Goal: Task Accomplishment & Management: Manage account settings

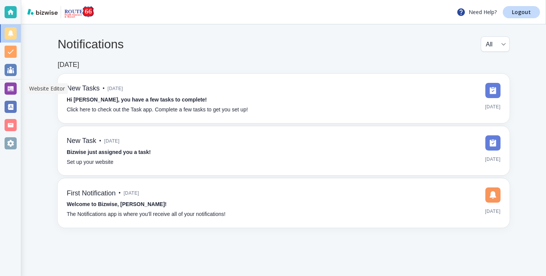
click at [9, 81] on div at bounding box center [10, 88] width 21 height 18
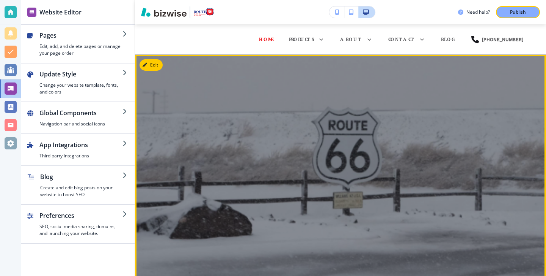
scroll to position [4, 0]
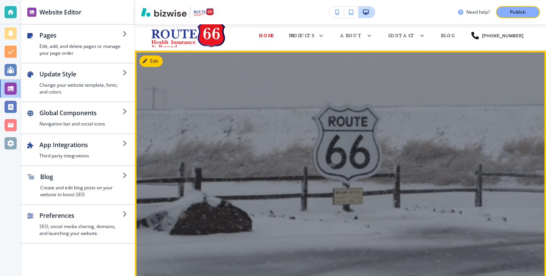
click at [156, 66] on div "Edit" at bounding box center [340, 173] width 411 height 245
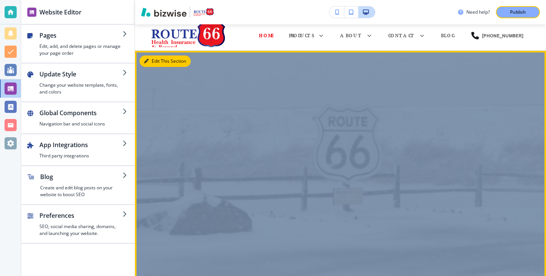
click at [158, 60] on button "Edit This Section" at bounding box center [165, 60] width 51 height 11
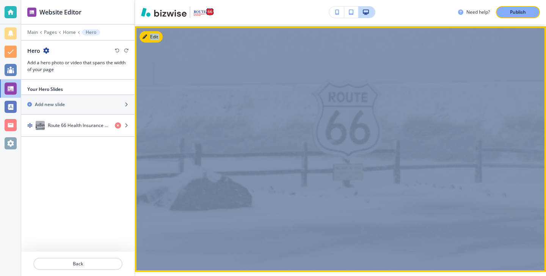
scroll to position [30, 0]
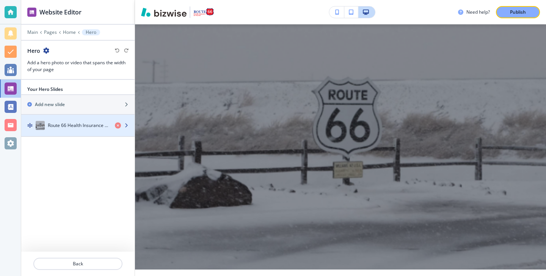
click at [91, 123] on h4 "Route 66 Health Insurance & Beyond" at bounding box center [78, 125] width 61 height 7
click at [90, 123] on h4 "Route 66 Health Insurance & Beyond" at bounding box center [78, 125] width 61 height 7
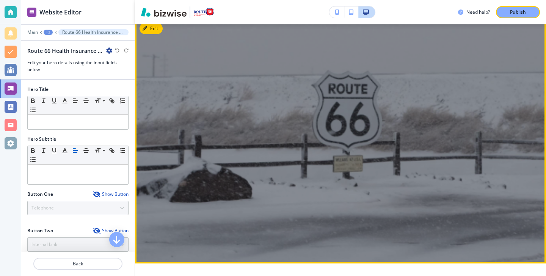
scroll to position [0, 0]
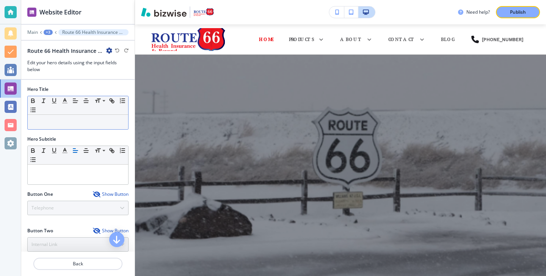
click at [97, 118] on p at bounding box center [77, 121] width 93 height 7
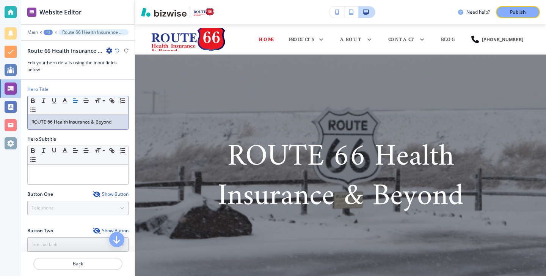
click at [46, 123] on p "ROUTE 66 Health Insurance & Beyond" at bounding box center [77, 121] width 93 height 7
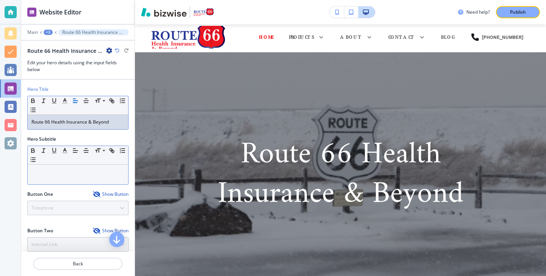
scroll to position [77, 0]
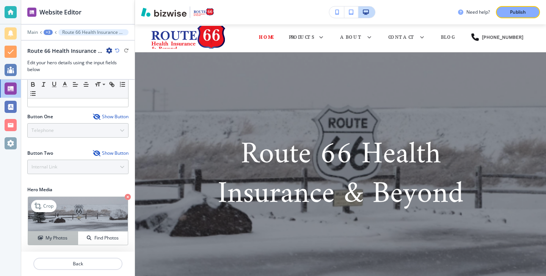
click at [64, 236] on h4 "My Photos" at bounding box center [57, 237] width 22 height 7
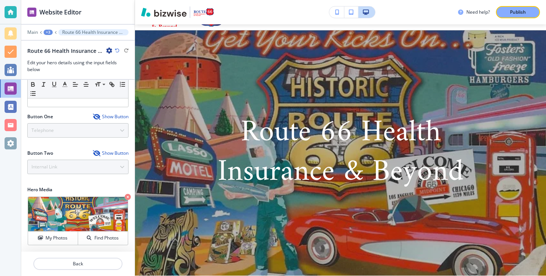
scroll to position [28, 0]
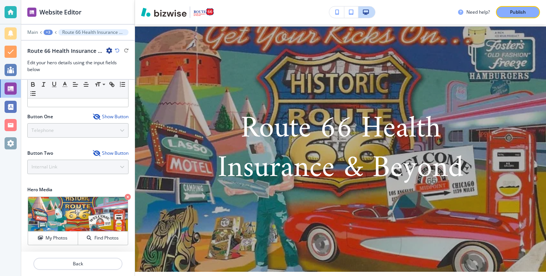
click at [288, 134] on p "Route 66 Health Insurance & Beyond" at bounding box center [340, 148] width 273 height 79
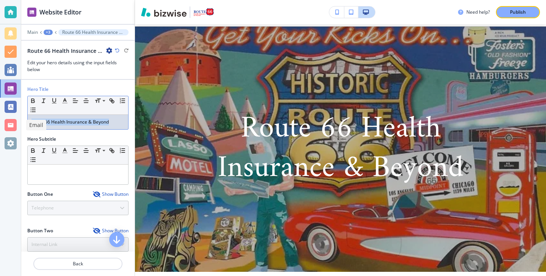
drag, startPoint x: 114, startPoint y: 124, endPoint x: 28, endPoint y: 124, distance: 85.8
click at [28, 0] on body "Website Editor Main +3 Route 66 Health Insurance & Beyond Route 66 Health Insur…" at bounding box center [273, 0] width 546 height 0
click at [30, 100] on icon "button" at bounding box center [33, 100] width 7 height 7
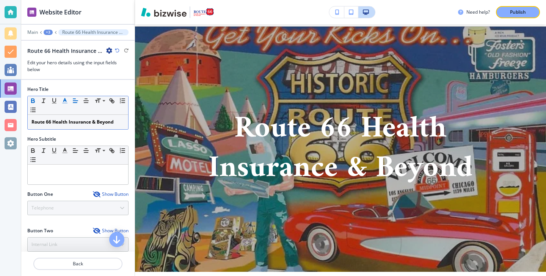
click at [60, 103] on button "button" at bounding box center [65, 100] width 11 height 9
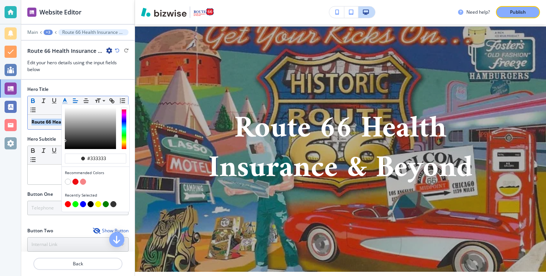
click at [89, 201] on button "button" at bounding box center [91, 204] width 6 height 6
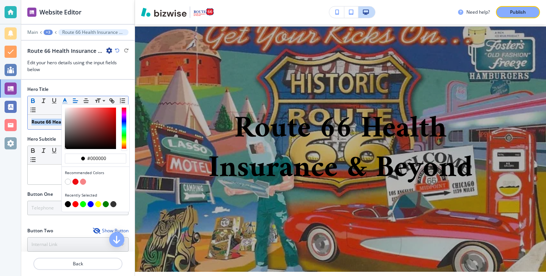
click at [67, 183] on button "button" at bounding box center [68, 181] width 6 height 6
type input "#ffffff"
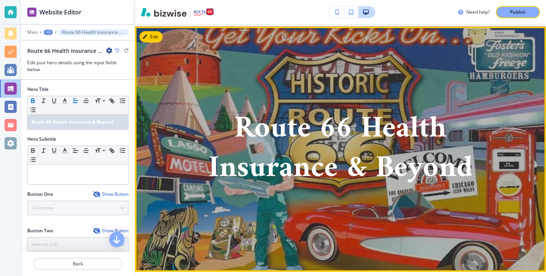
click at [438, 244] on div "Route 66 Health Insurance & Beyond" at bounding box center [341, 149] width 342 height 220
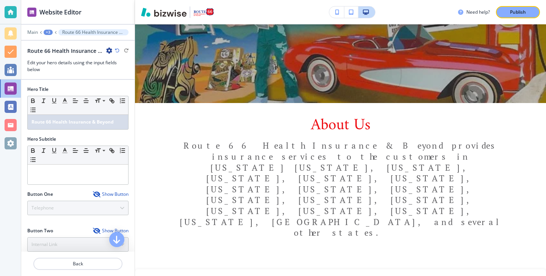
scroll to position [77, 0]
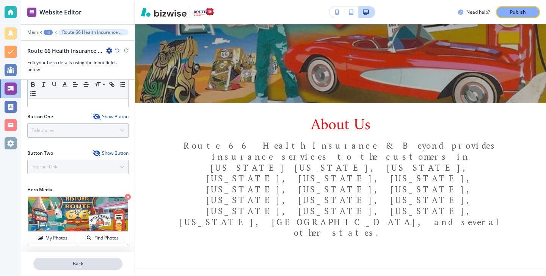
click at [74, 261] on p "Back" at bounding box center [78, 263] width 88 height 7
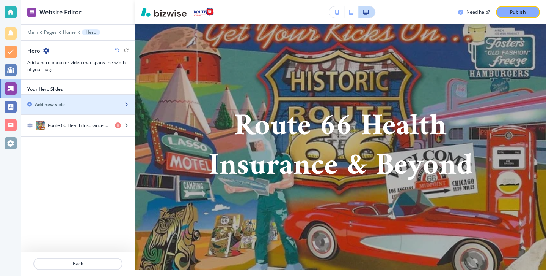
click at [83, 106] on div "Add new slide" at bounding box center [69, 104] width 97 height 7
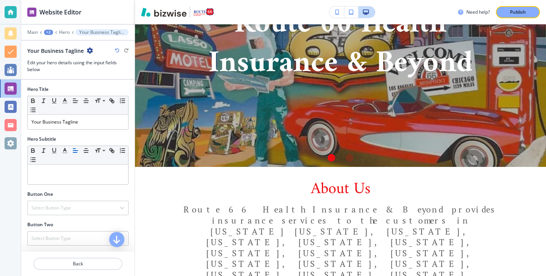
scroll to position [65, 0]
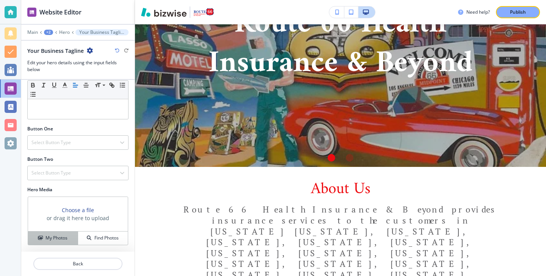
click at [59, 236] on h4 "My Photos" at bounding box center [57, 237] width 22 height 7
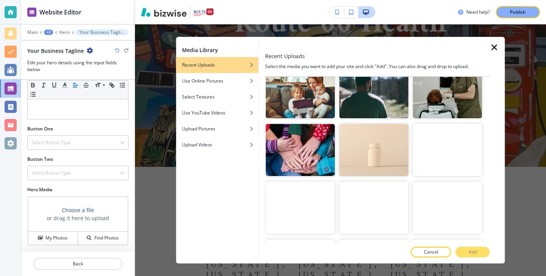
scroll to position [25, 0]
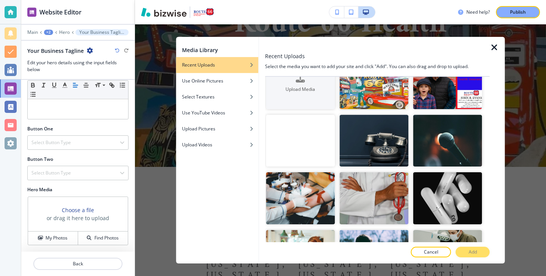
click at [496, 49] on icon "button" at bounding box center [494, 47] width 9 height 9
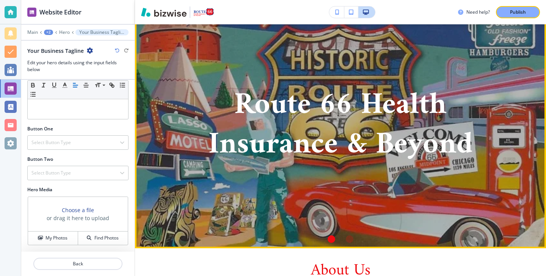
scroll to position [0, 0]
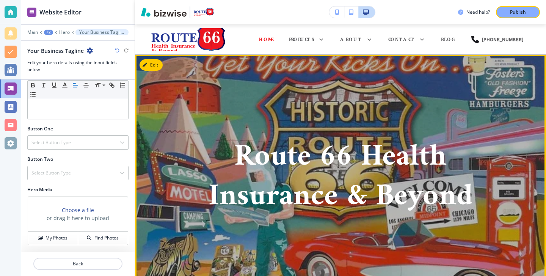
click at [296, 164] on strong "Route 66 Health Insurance & Beyond" at bounding box center [341, 176] width 265 height 93
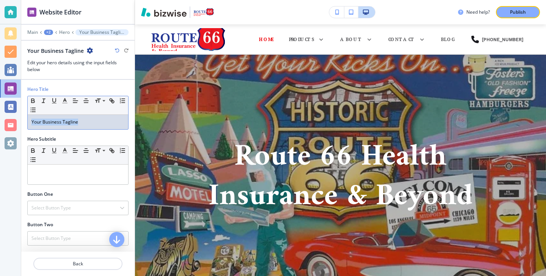
drag, startPoint x: 90, startPoint y: 119, endPoint x: 0, endPoint y: 103, distance: 91.3
click at [0, 104] on div "Website Editor Main +2 Hero Your Business Tagline Your Business Tagline Edit yo…" at bounding box center [273, 138] width 546 height 276
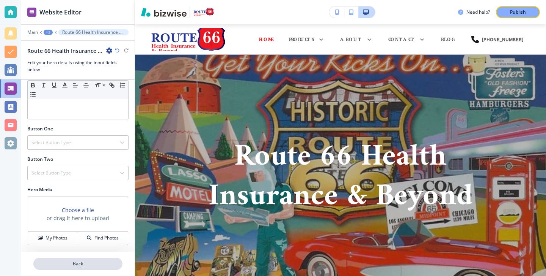
click at [89, 262] on p "Back" at bounding box center [78, 263] width 88 height 7
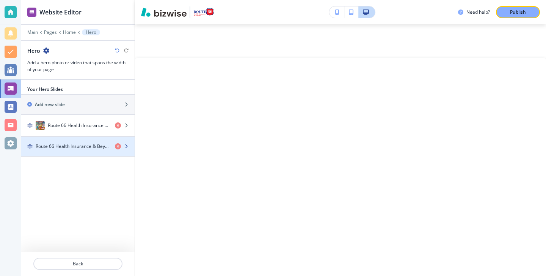
click at [72, 148] on h4 "Route 66 Health Insurance & Beyond" at bounding box center [72, 146] width 73 height 7
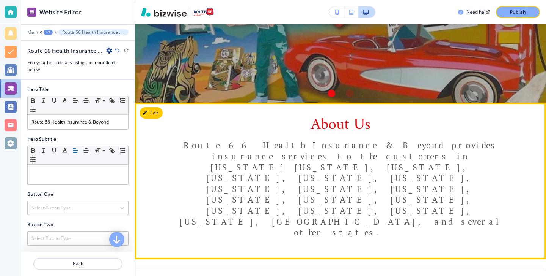
scroll to position [143, 0]
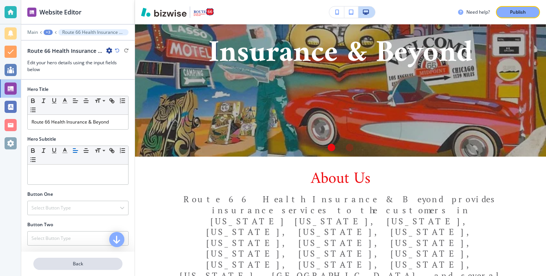
click at [90, 261] on p "Back" at bounding box center [78, 263] width 88 height 7
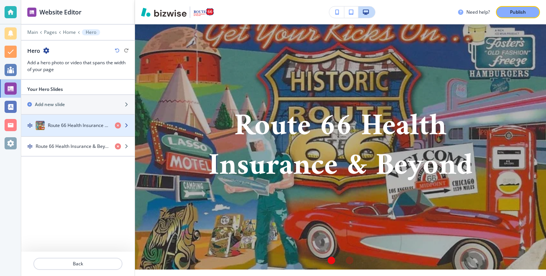
click at [67, 131] on div "button" at bounding box center [77, 133] width 113 height 6
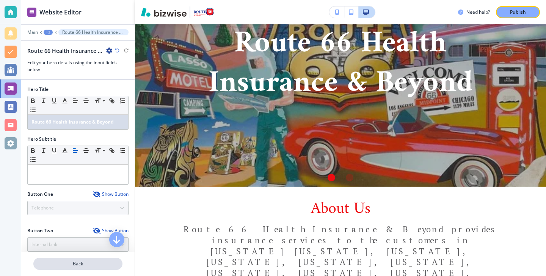
click at [74, 261] on p "Back" at bounding box center [78, 263] width 88 height 7
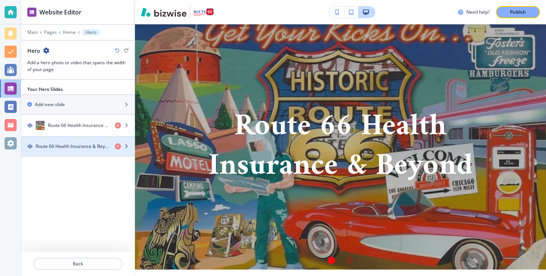
click at [63, 150] on div "button" at bounding box center [77, 153] width 113 height 6
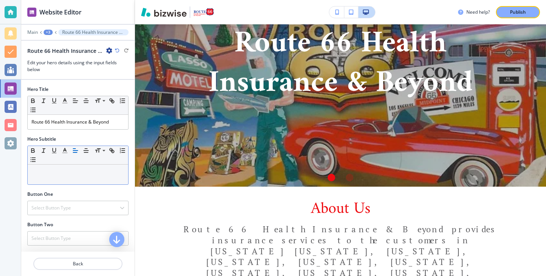
scroll to position [65, 0]
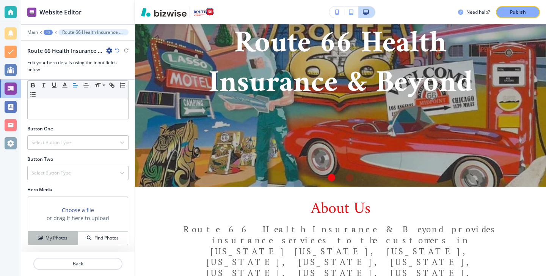
click at [60, 235] on h4 "My Photos" at bounding box center [57, 237] width 22 height 7
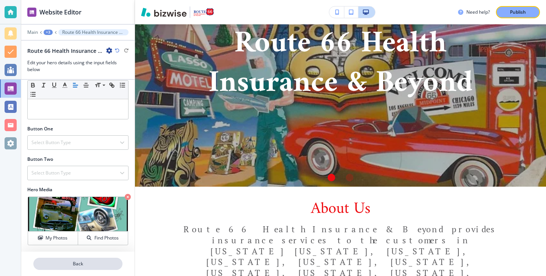
click at [89, 261] on p "Back" at bounding box center [78, 263] width 88 height 7
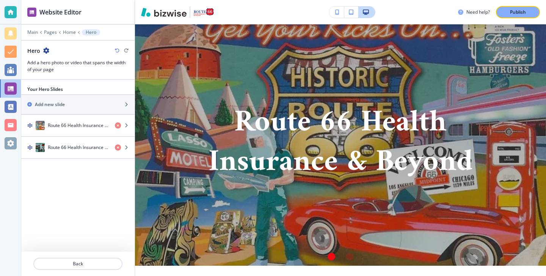
scroll to position [30, 0]
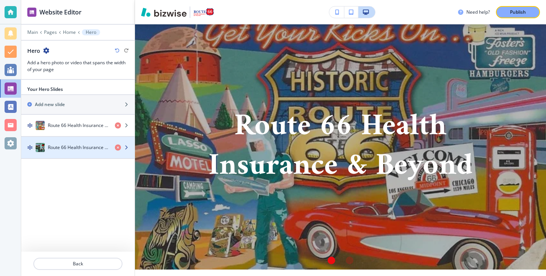
click at [80, 143] on div "Route 66 Health Insurance & Beyond" at bounding box center [65, 147] width 88 height 9
click at [82, 148] on h4 "Route 66 Health Insurance & Beyond" at bounding box center [78, 147] width 61 height 7
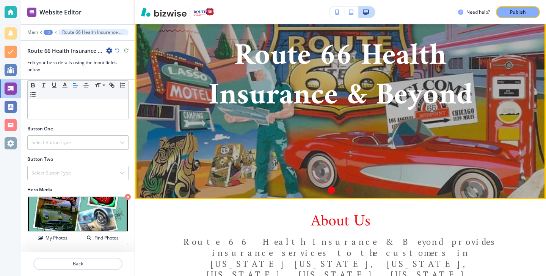
scroll to position [102, 0]
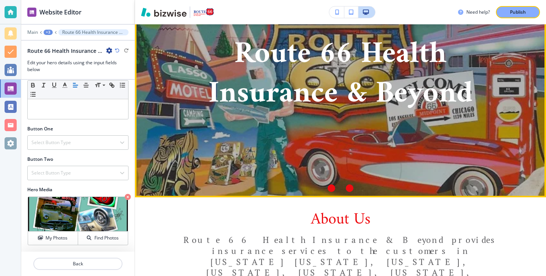
click at [351, 185] on div "Go to slide 2" at bounding box center [350, 188] width 8 height 8
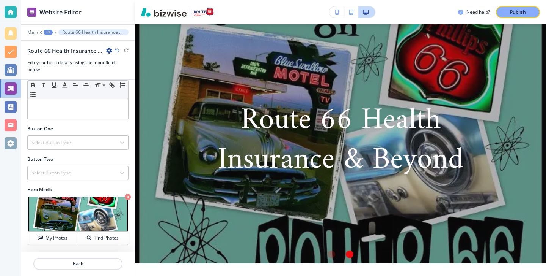
scroll to position [0, 0]
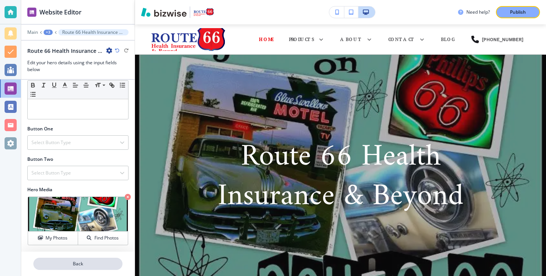
click at [86, 262] on p "Back" at bounding box center [78, 263] width 88 height 7
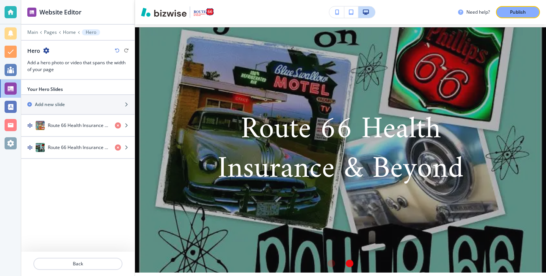
scroll to position [30, 0]
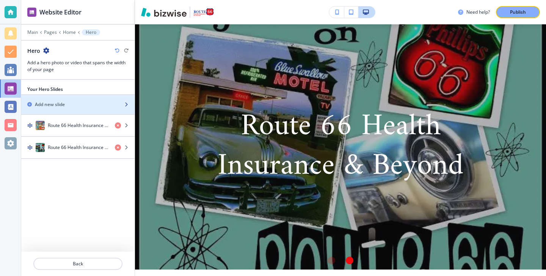
click at [92, 101] on div "Add new slide" at bounding box center [69, 104] width 97 height 7
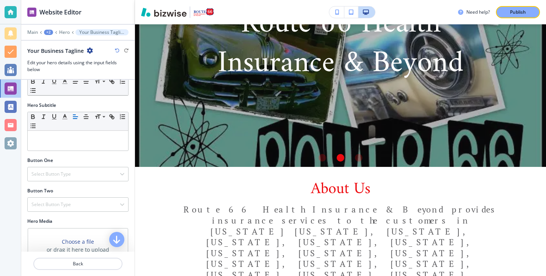
scroll to position [0, 0]
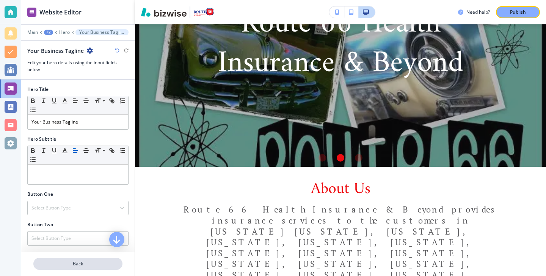
click at [75, 266] on p "Back" at bounding box center [78, 263] width 88 height 7
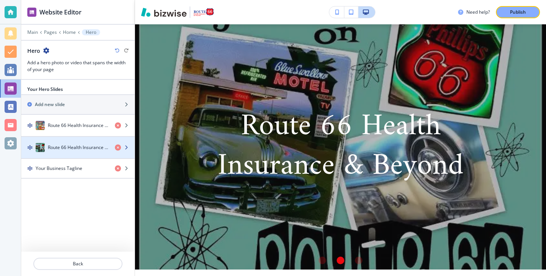
click at [81, 146] on h4 "Route 66 Health Insurance & Beyond" at bounding box center [78, 147] width 61 height 7
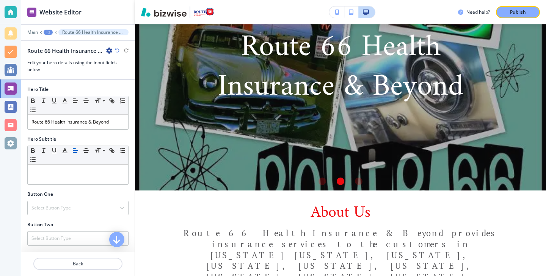
scroll to position [113, 0]
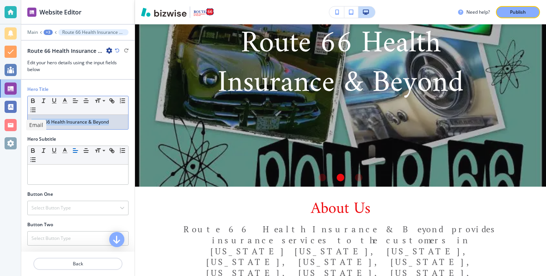
drag, startPoint x: 114, startPoint y: 123, endPoint x: 0, endPoint y: 123, distance: 113.8
click at [0, 123] on div "Website Editor Main +3 Route 66 Health Insurance & Beyond Route 66 Health Insur…" at bounding box center [273, 138] width 546 height 276
copy p "Route 66 Health Insurance & Beyond"
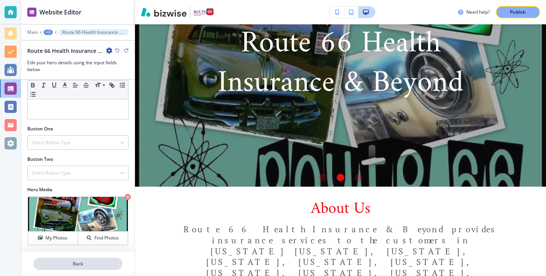
click at [70, 263] on p "Back" at bounding box center [78, 263] width 88 height 7
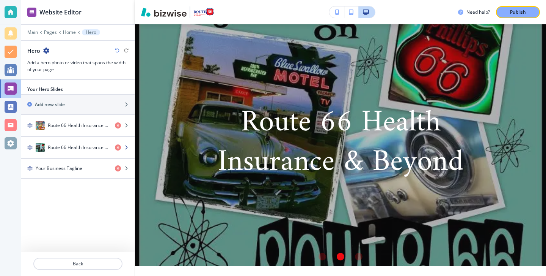
scroll to position [30, 0]
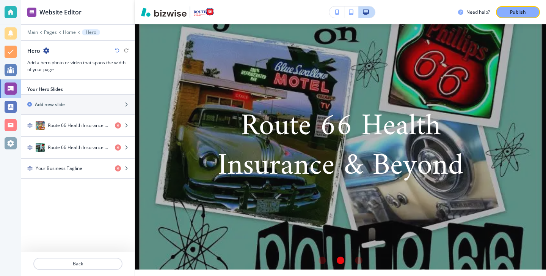
click at [63, 181] on div "Your Hero Slides Add new slide Route 66 Health Insurance & Beyond Route 66 Heal…" at bounding box center [77, 135] width 113 height 99
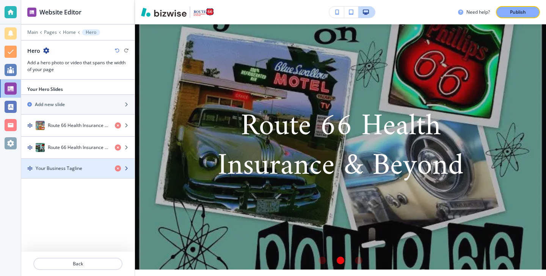
click at [65, 173] on div "button" at bounding box center [77, 175] width 113 height 6
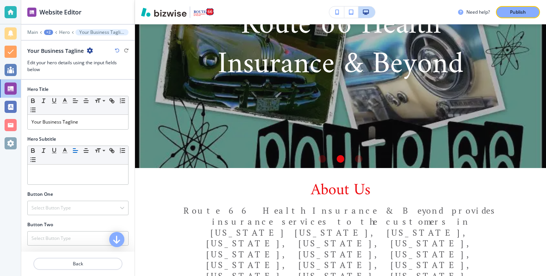
scroll to position [133, 0]
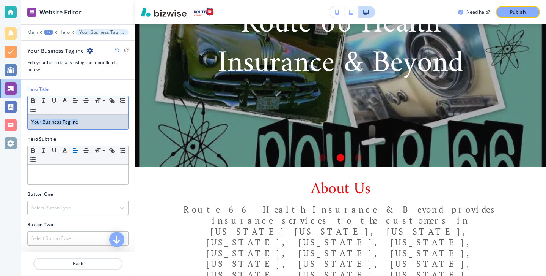
drag, startPoint x: 82, startPoint y: 123, endPoint x: 0, endPoint y: 109, distance: 83.2
click at [0, 109] on div "Website Editor Main +2 Hero Your Business Tagline Your Business Tagline Edit yo…" at bounding box center [273, 138] width 546 height 276
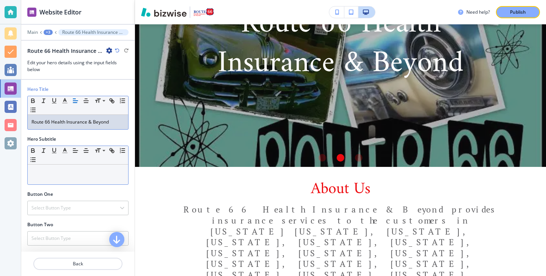
scroll to position [65, 0]
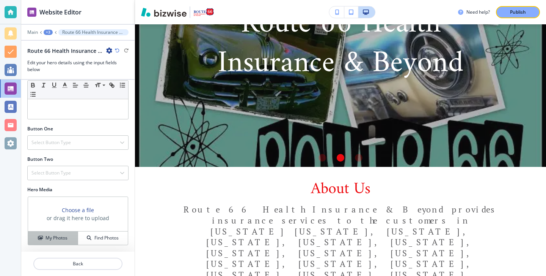
click at [64, 238] on h4 "My Photos" at bounding box center [57, 237] width 22 height 7
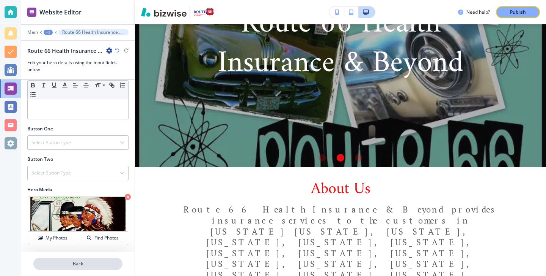
click at [66, 267] on button "Back" at bounding box center [77, 263] width 89 height 12
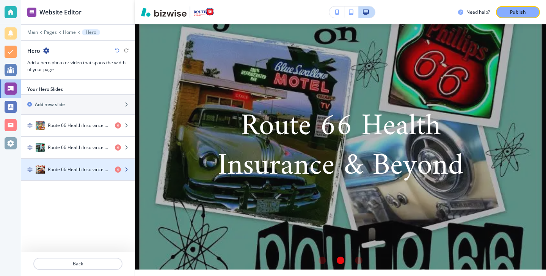
click at [76, 177] on div "button" at bounding box center [77, 177] width 113 height 6
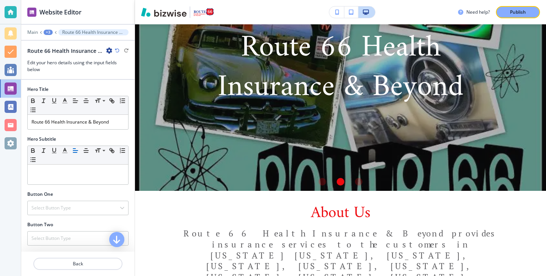
scroll to position [113, 0]
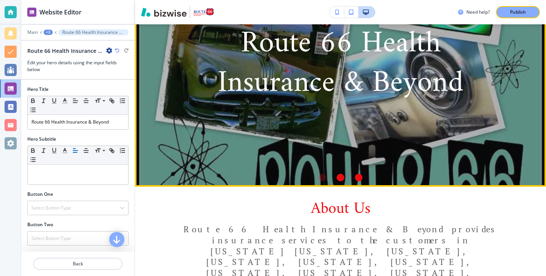
click at [362, 179] on div "Go to slide 3" at bounding box center [359, 177] width 8 height 8
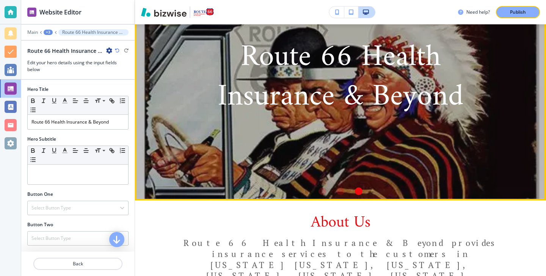
scroll to position [96, 0]
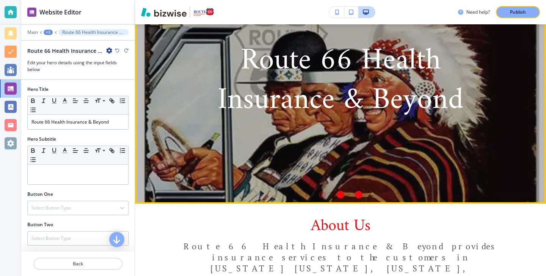
click at [340, 192] on div "Go to slide 2" at bounding box center [341, 195] width 8 height 8
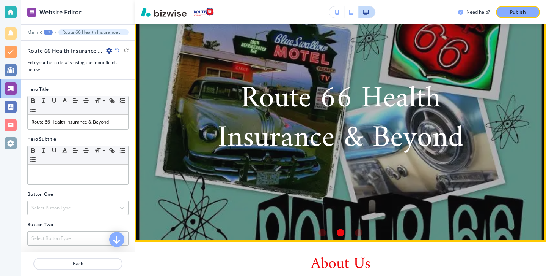
scroll to position [34, 0]
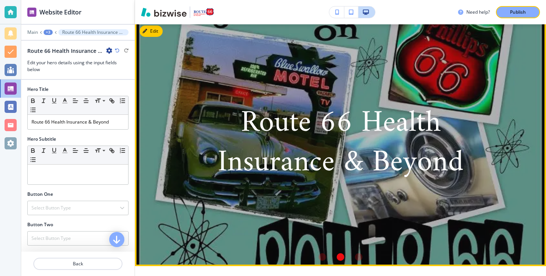
click at [324, 164] on p "Route 66 Health Insurance & Beyond" at bounding box center [340, 143] width 273 height 79
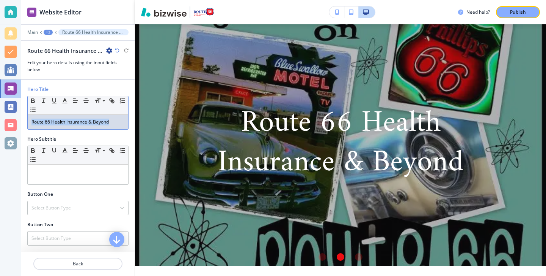
drag, startPoint x: 121, startPoint y: 124, endPoint x: 25, endPoint y: 121, distance: 96.1
click at [25, 121] on div "Hero Title Small Normal Large Huge Route 66 Health Insurance & Beyond" at bounding box center [77, 111] width 113 height 50
click at [66, 98] on icon "button" at bounding box center [64, 100] width 7 height 7
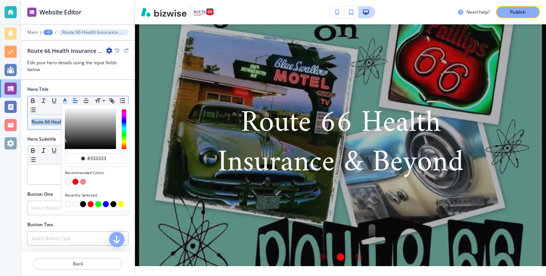
click at [82, 202] on button "button" at bounding box center [83, 204] width 6 height 6
type input "#000000"
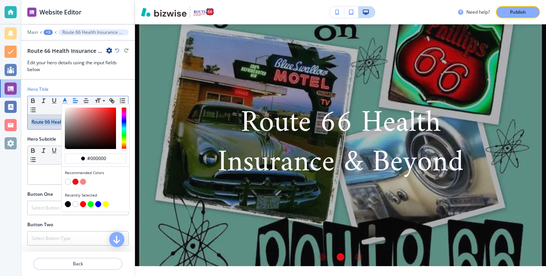
click at [70, 203] on button "button" at bounding box center [68, 204] width 6 height 6
click at [68, 203] on button "button" at bounding box center [68, 204] width 6 height 6
click at [36, 183] on div at bounding box center [78, 174] width 101 height 20
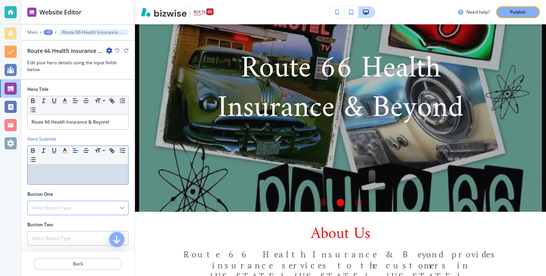
scroll to position [65, 0]
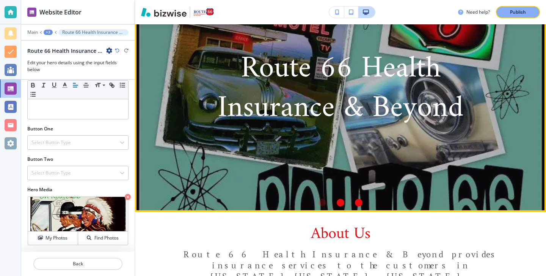
click at [361, 204] on div "Go to slide 3" at bounding box center [359, 202] width 8 height 8
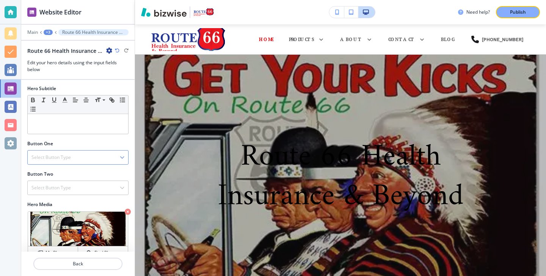
scroll to position [0, 0]
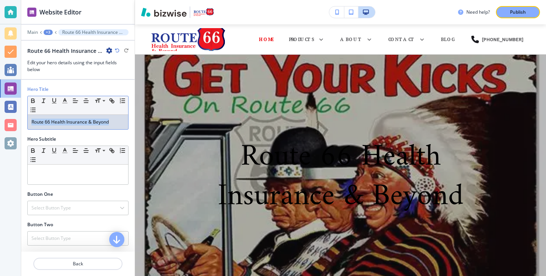
drag, startPoint x: 112, startPoint y: 121, endPoint x: 11, endPoint y: 119, distance: 101.0
click at [10, 119] on div "Website Editor Main +3 Route 66 Health Insurance & Beyond Route 66 Health Insur…" at bounding box center [273, 138] width 546 height 276
click at [66, 98] on icon "button" at bounding box center [64, 100] width 7 height 7
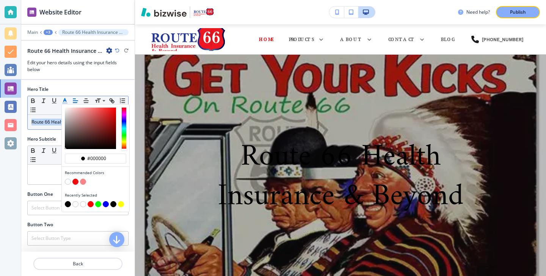
click at [68, 185] on div "button" at bounding box center [95, 182] width 61 height 8
click at [68, 182] on button "button" at bounding box center [68, 181] width 6 height 6
type input "#ffffff"
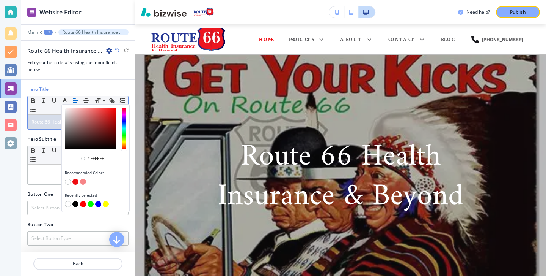
click at [48, 219] on div "Button One Select Button Type Telephone External Link Social Media Email File S…" at bounding box center [77, 206] width 113 height 30
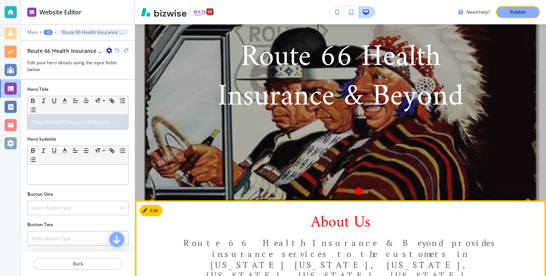
scroll to position [82, 0]
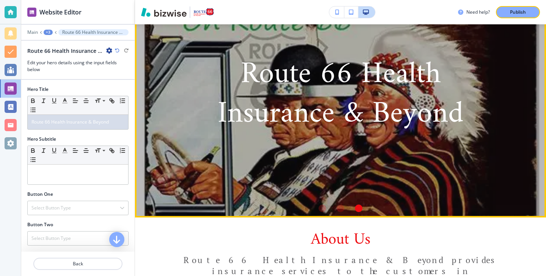
click at [327, 211] on li "Go to slide 1" at bounding box center [322, 208] width 18 height 18
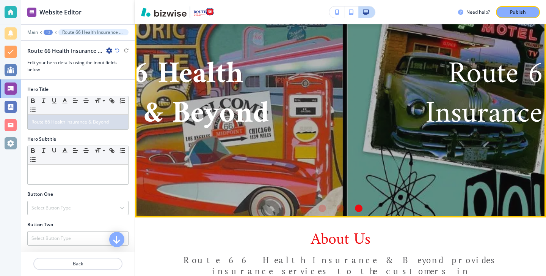
click at [350, 208] on li "Go to slide 3" at bounding box center [359, 208] width 18 height 18
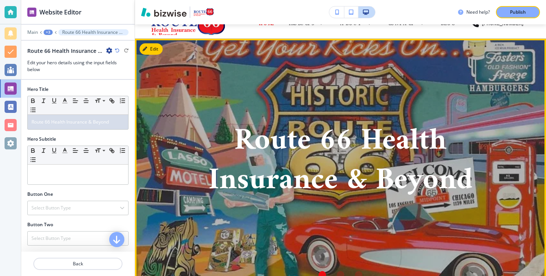
scroll to position [0, 0]
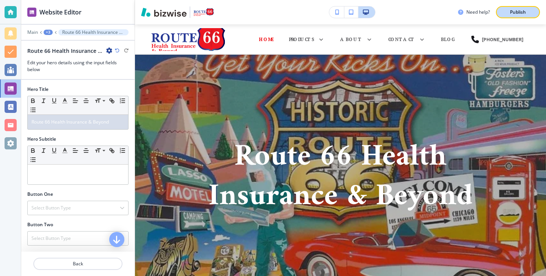
click at [507, 14] on div "Publish" at bounding box center [518, 12] width 24 height 7
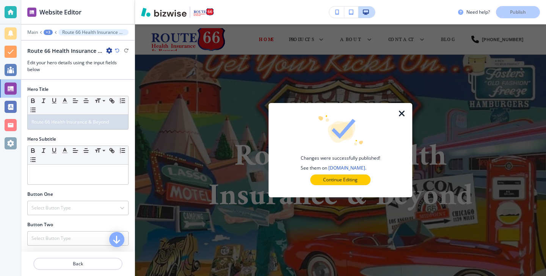
click at [406, 111] on icon "button" at bounding box center [402, 113] width 9 height 9
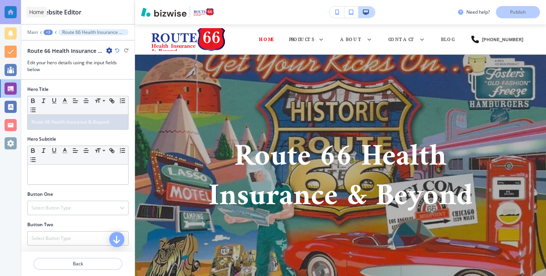
click at [10, 9] on div at bounding box center [11, 12] width 12 height 12
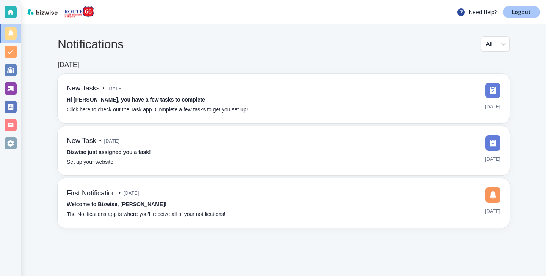
click at [523, 17] on link "Logout" at bounding box center [521, 12] width 37 height 12
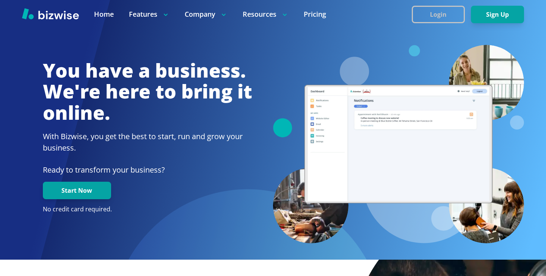
click at [427, 13] on button "Login" at bounding box center [438, 14] width 53 height 17
